Goal: Browse casually: Explore the website without a specific task or goal

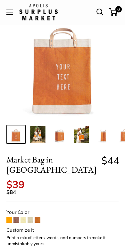
scroll to position [29, 0]
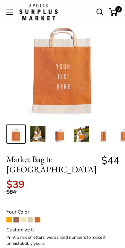
click at [19, 217] on span at bounding box center [16, 220] width 6 height 6
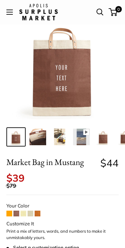
scroll to position [27, 0]
click at [26, 211] on span at bounding box center [23, 214] width 6 height 6
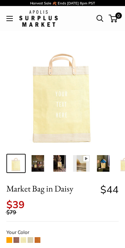
click at [40, 237] on span at bounding box center [38, 240] width 6 height 6
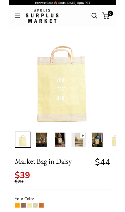
scroll to position [19, 0]
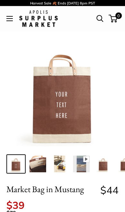
scroll to position [45, 0]
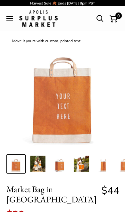
scroll to position [48, 0]
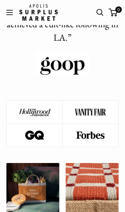
scroll to position [456, 0]
